Goal: Task Accomplishment & Management: Use online tool/utility

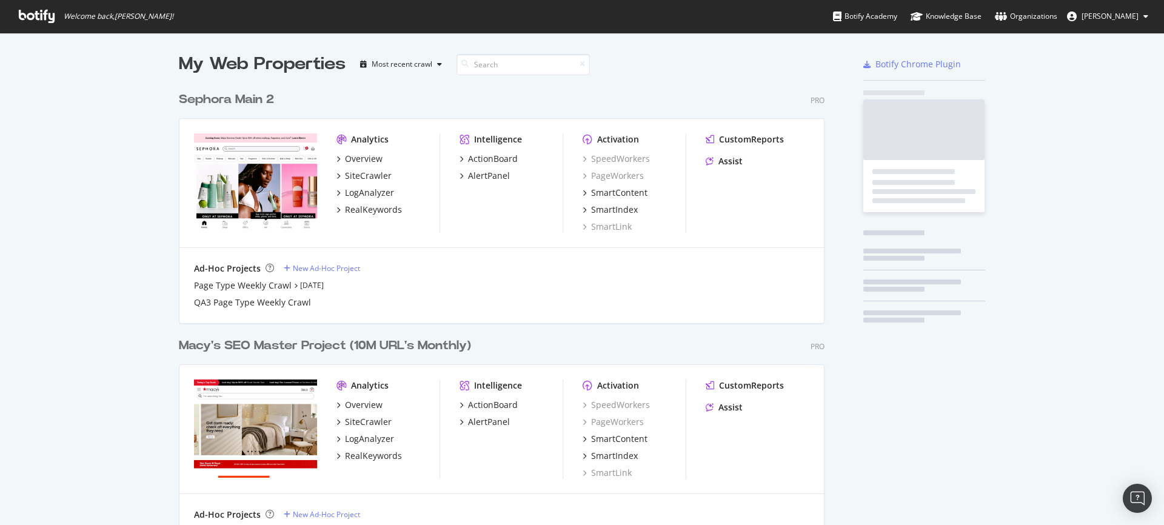
scroll to position [531, 655]
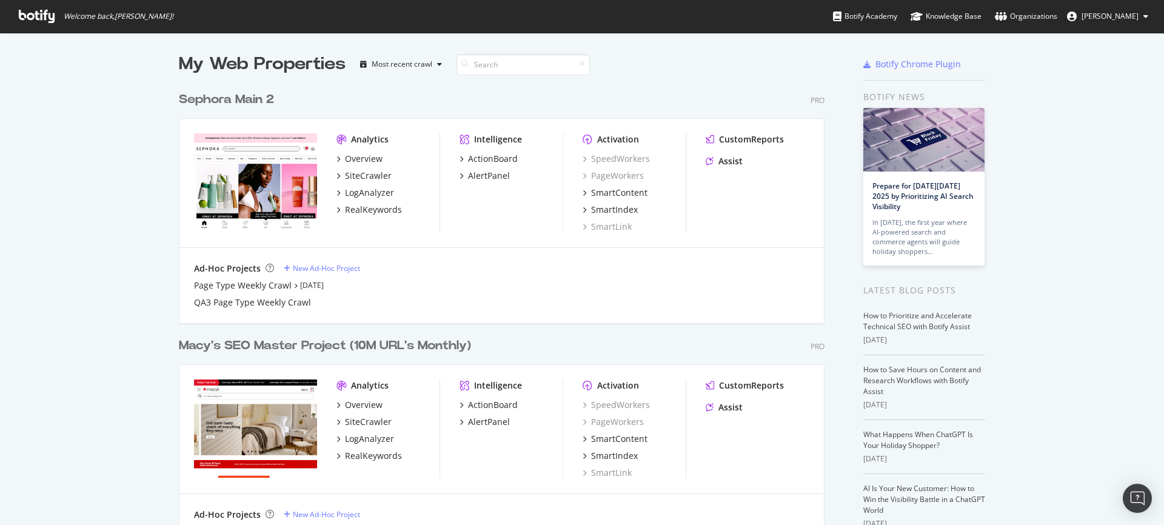
click at [235, 104] on div "Sephora Main 2" at bounding box center [226, 100] width 95 height 18
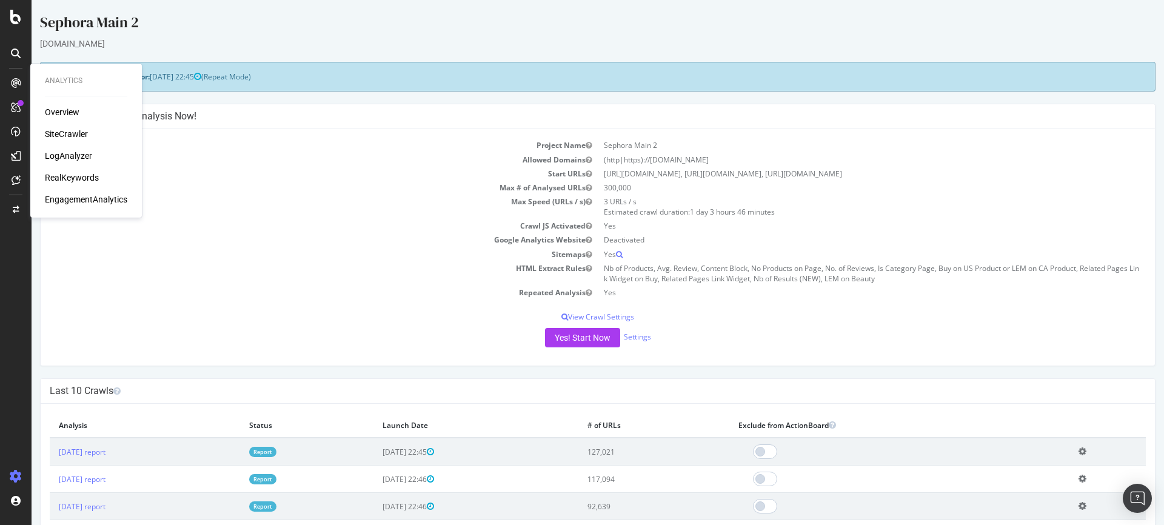
click at [75, 139] on div "SiteCrawler" at bounding box center [66, 134] width 43 height 12
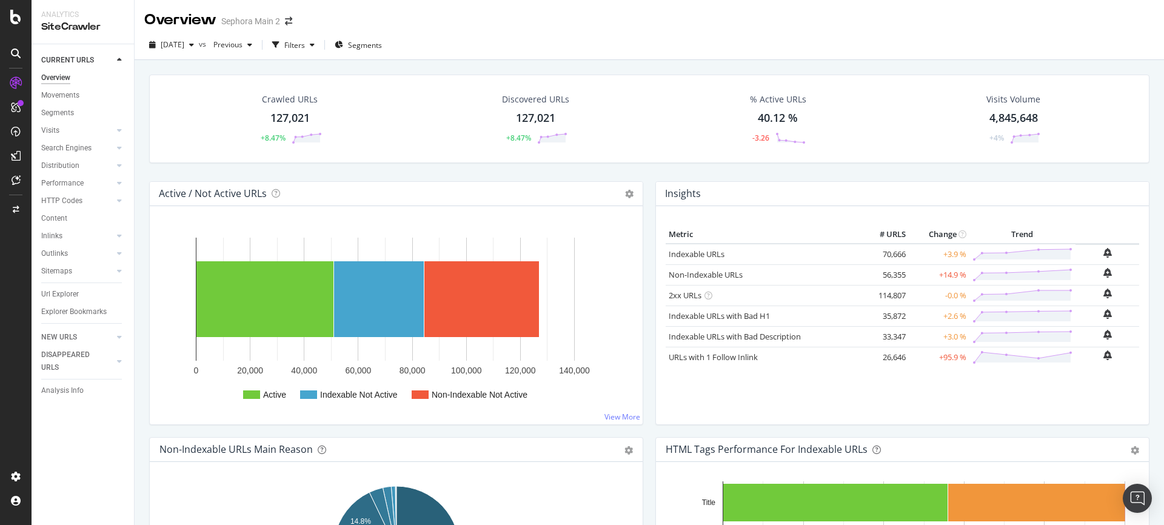
click at [301, 122] on div "127,021" at bounding box center [289, 118] width 39 height 16
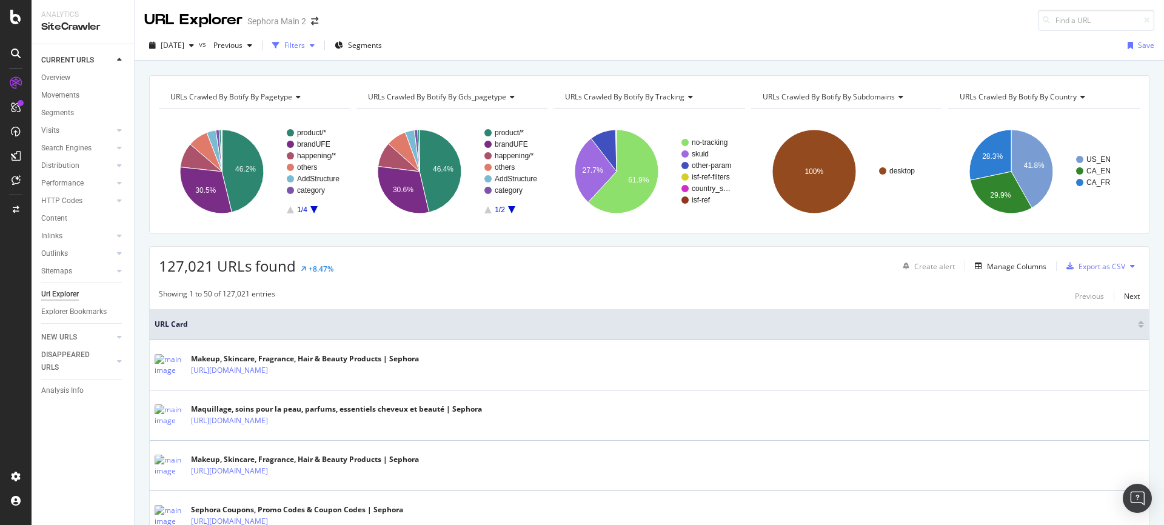
click at [320, 45] on div "button" at bounding box center [312, 45] width 15 height 7
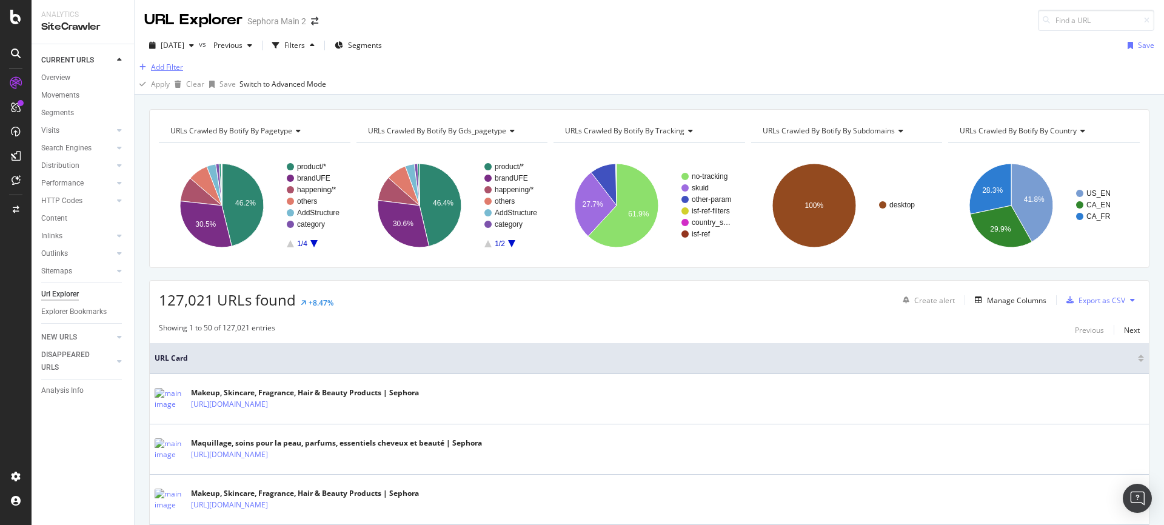
click at [163, 72] on div "Add Filter" at bounding box center [167, 67] width 32 height 10
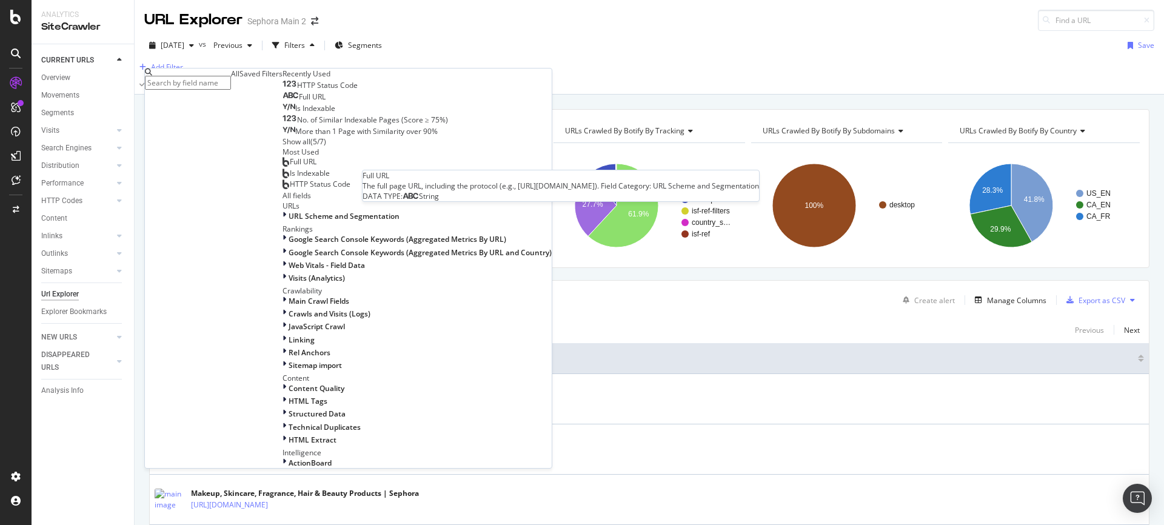
click at [283, 102] on div "Full URL" at bounding box center [304, 97] width 43 height 10
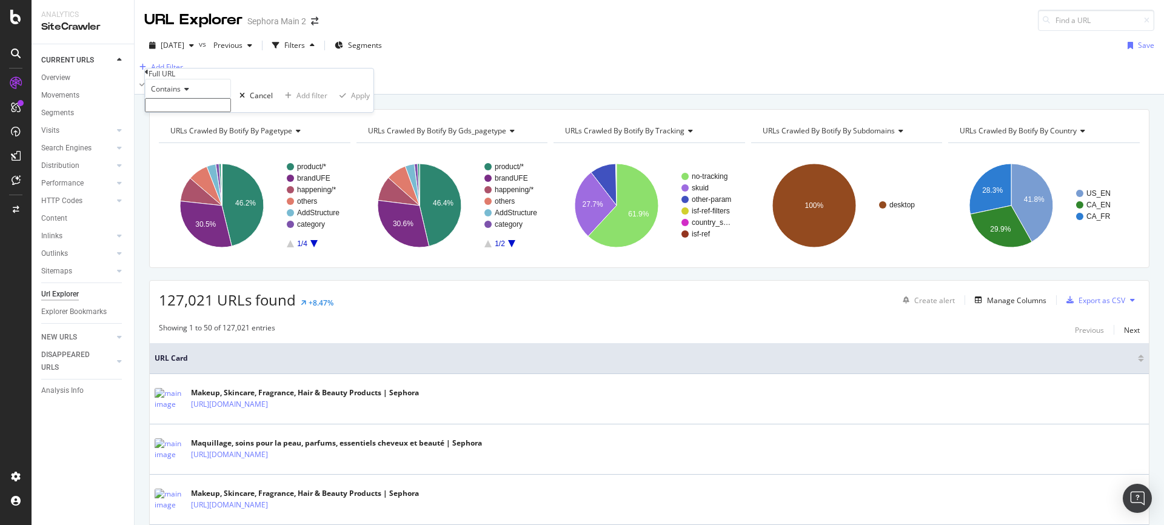
click at [198, 112] on input "text" at bounding box center [188, 105] width 86 height 14
type input "/buy/"
click at [351, 104] on div "Apply" at bounding box center [360, 99] width 19 height 10
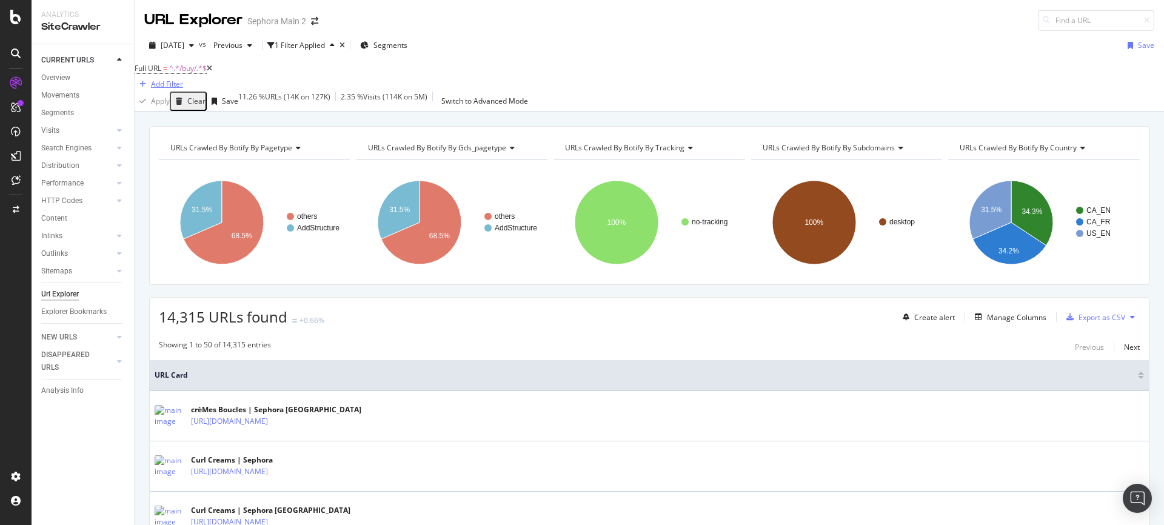
click at [183, 79] on div "Add Filter" at bounding box center [167, 84] width 32 height 10
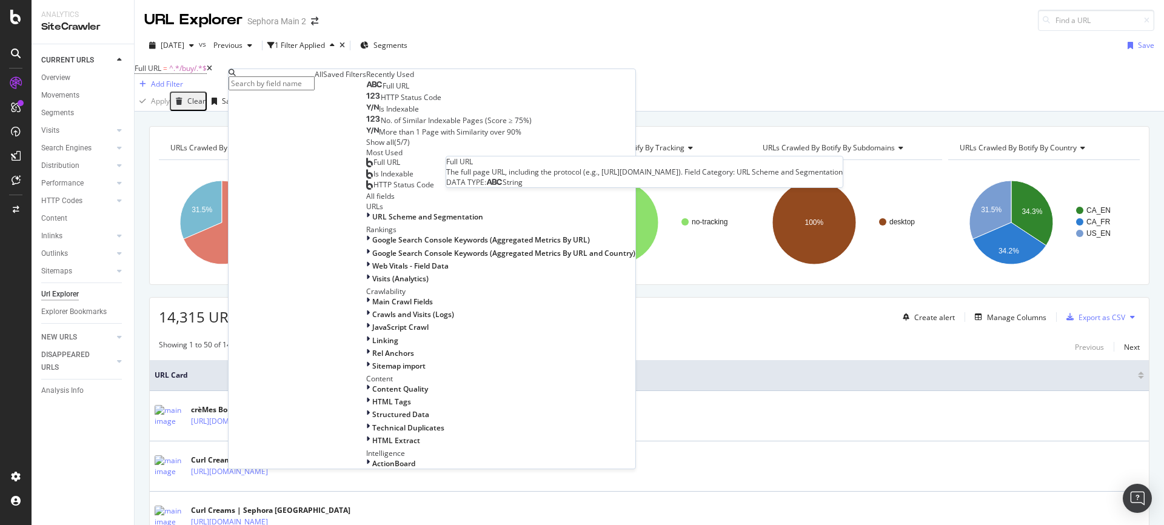
click at [366, 91] on div "Full URL" at bounding box center [387, 86] width 43 height 10
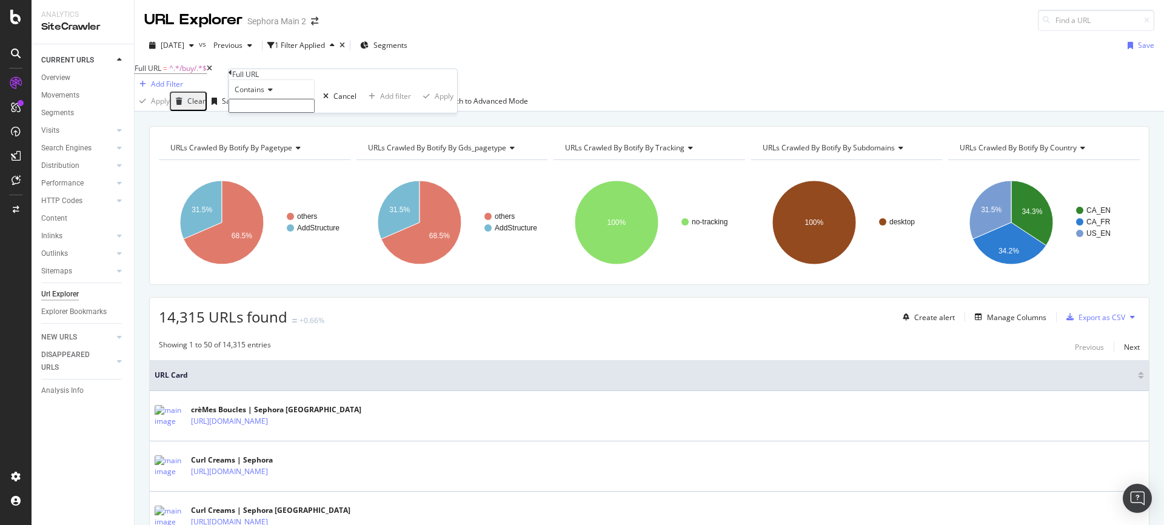
click at [272, 93] on icon at bounding box center [268, 89] width 8 height 7
click at [288, 175] on span "Doesn't end with" at bounding box center [260, 169] width 56 height 10
click at [291, 95] on span "Doesn't end with" at bounding box center [263, 89] width 56 height 10
click at [301, 201] on div "Doesn't contain" at bounding box center [271, 195] width 85 height 13
click at [278, 113] on input "text" at bounding box center [272, 106] width 86 height 14
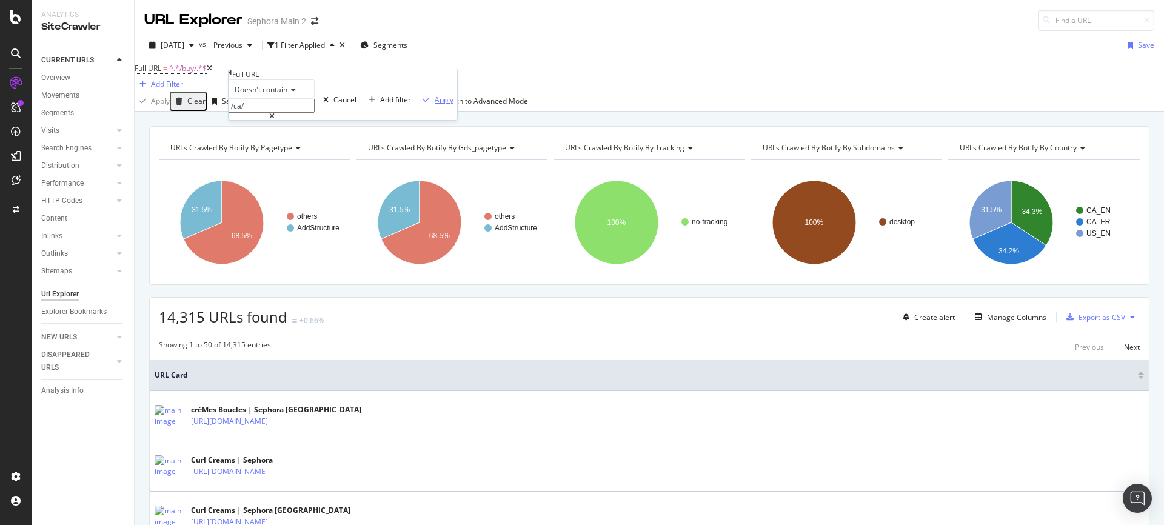
type input "/ca/"
click at [435, 105] on div "Apply" at bounding box center [444, 100] width 19 height 10
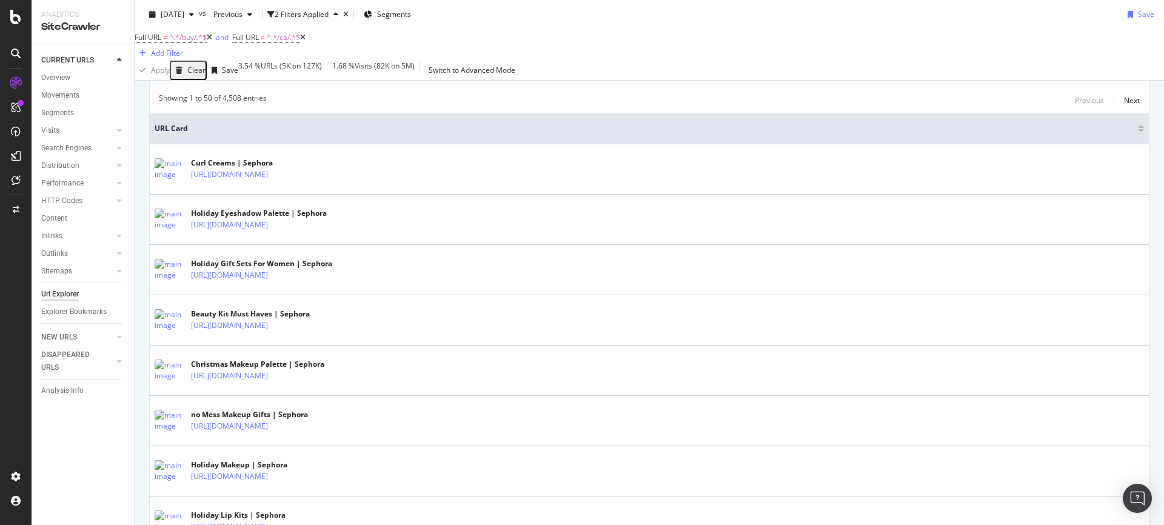
scroll to position [247, 0]
